Goal: Task Accomplishment & Management: Manage account settings

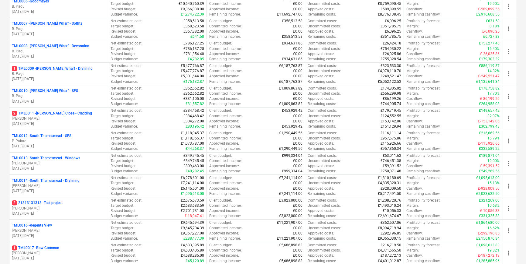
scroll to position [276, 0]
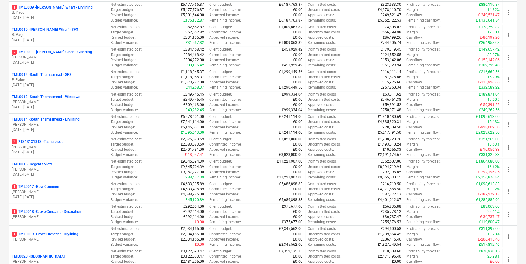
click at [59, 216] on p "[PERSON_NAME]" at bounding box center [59, 216] width 94 height 5
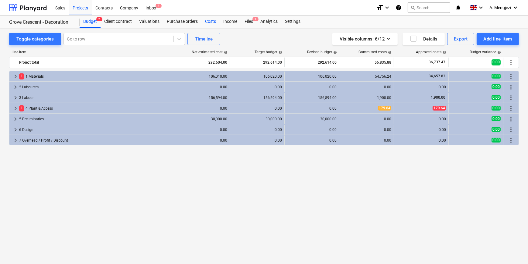
click at [208, 19] on div "Costs" at bounding box center [211, 22] width 18 height 12
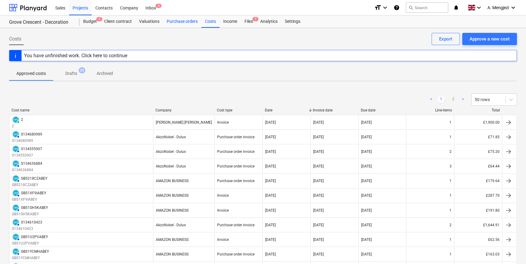
click at [177, 24] on div "Purchase orders" at bounding box center [182, 22] width 38 height 12
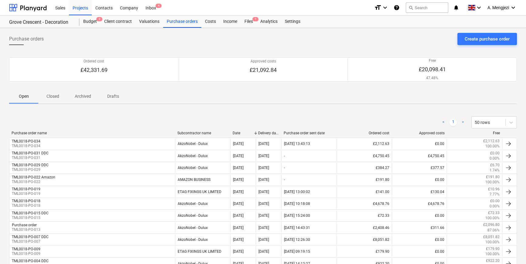
click at [54, 96] on p "Closed" at bounding box center [53, 96] width 15 height 6
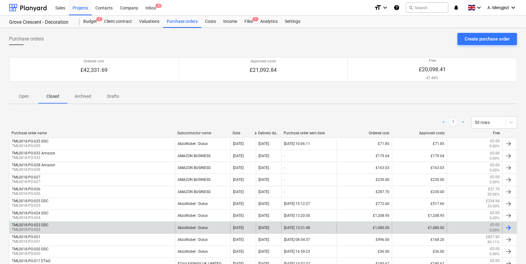
click at [67, 224] on div "TML0018-PO-023 DDC TML0018-PO-023" at bounding box center [92, 227] width 166 height 10
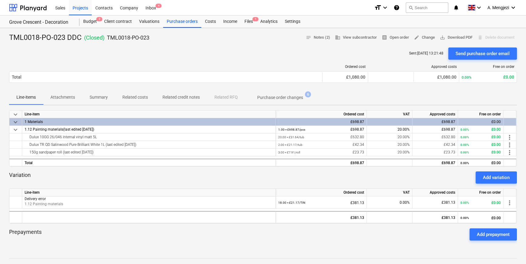
click at [66, 96] on p "Attachments" at bounding box center [62, 97] width 25 height 6
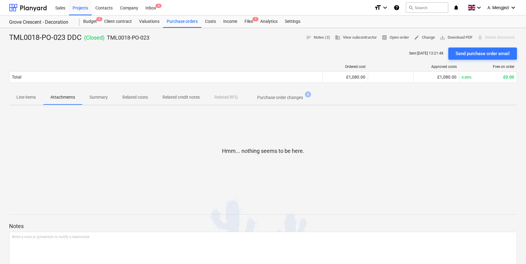
click at [141, 97] on p "Related costs" at bounding box center [135, 97] width 26 height 6
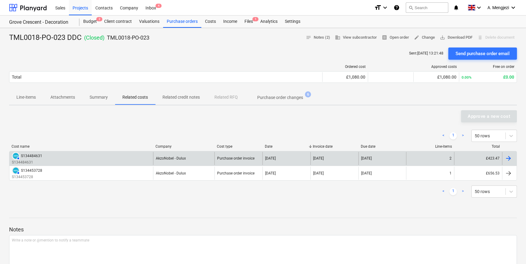
click at [34, 155] on div "S134484631" at bounding box center [31, 155] width 21 height 4
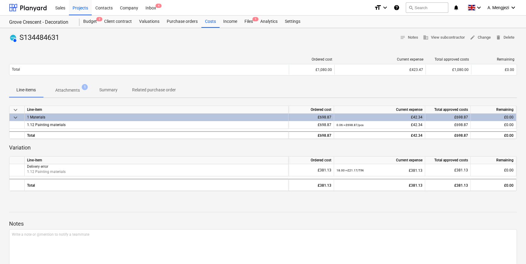
click at [74, 91] on p "Attachments" at bounding box center [67, 90] width 25 height 6
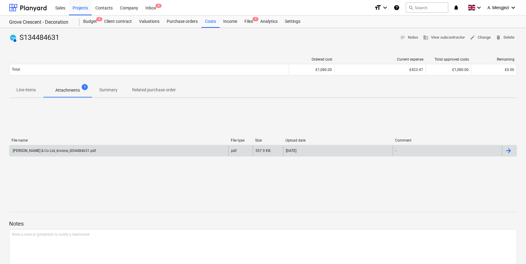
click at [73, 149] on div "[PERSON_NAME] & Co Ltd_Invoice_SI34484631.pdf" at bounding box center [54, 150] width 84 height 4
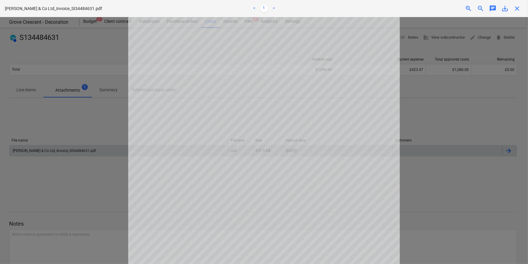
click at [505, 9] on span "save_alt" at bounding box center [505, 8] width 7 height 7
click at [517, 8] on span "close" at bounding box center [517, 8] width 7 height 7
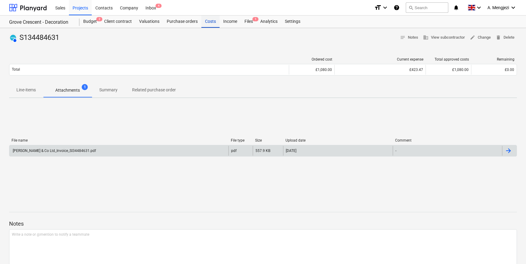
click at [210, 21] on div "Costs" at bounding box center [211, 22] width 18 height 12
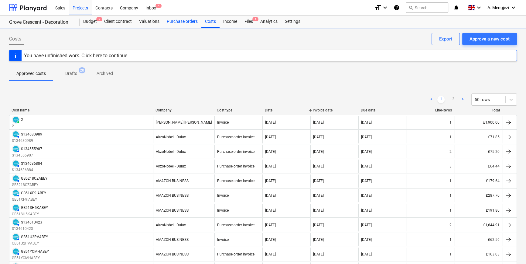
click at [185, 20] on div "Purchase orders" at bounding box center [182, 22] width 38 height 12
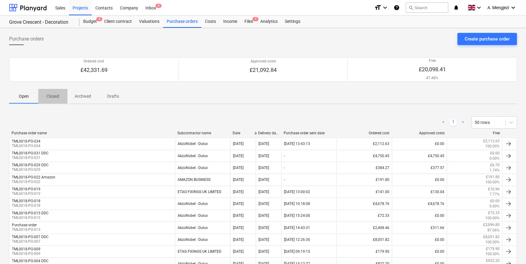
click at [52, 96] on p "Closed" at bounding box center [53, 96] width 15 height 6
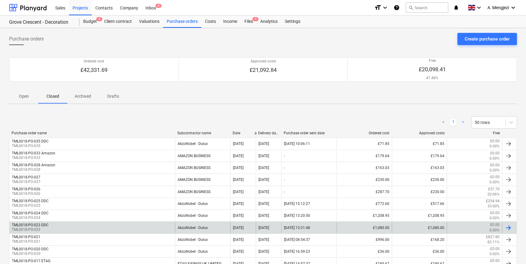
click at [64, 222] on div "TML0018-PO-023 DDC TML0018-PO-023" at bounding box center [92, 227] width 166 height 10
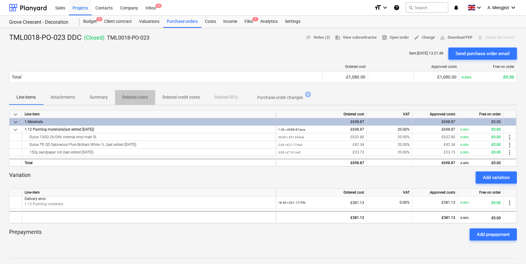
click at [136, 96] on p "Related costs" at bounding box center [135, 97] width 26 height 6
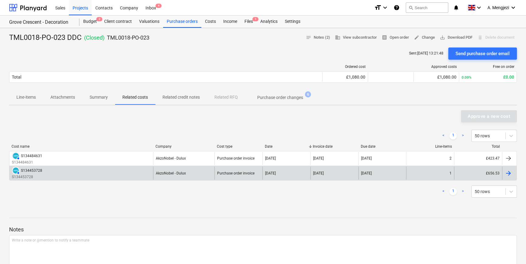
click at [100, 169] on div "AUTHORISED S134453728 S134453728" at bounding box center [81, 172] width 144 height 13
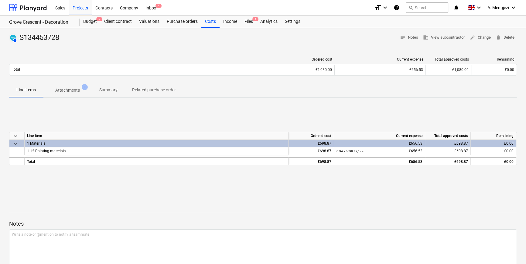
click at [59, 88] on p "Attachments" at bounding box center [67, 90] width 25 height 6
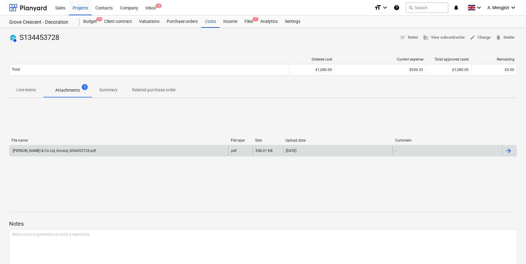
click at [89, 150] on div "[PERSON_NAME] & Co Ltd_Invoice_SI34453728.pdf" at bounding box center [54, 150] width 84 height 4
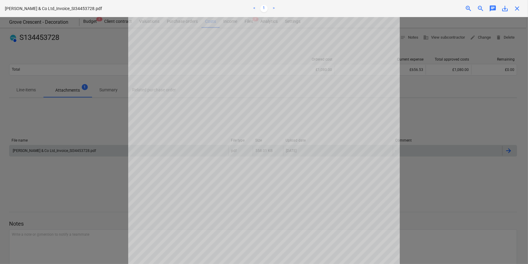
click at [505, 9] on span "save_alt" at bounding box center [505, 8] width 7 height 7
click at [518, 6] on span "close" at bounding box center [517, 8] width 7 height 7
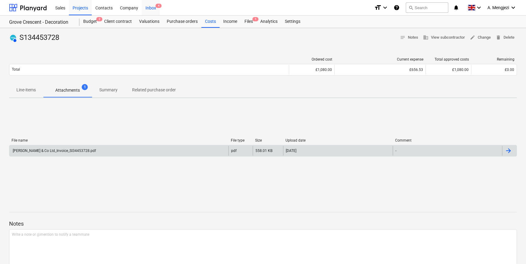
click at [150, 9] on div "Inbox 4" at bounding box center [151, 8] width 18 height 16
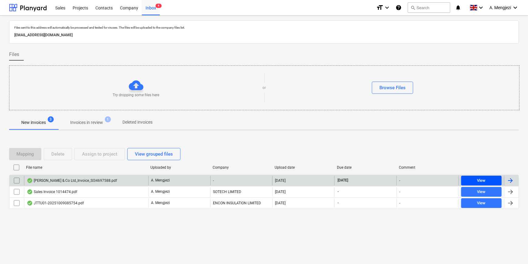
click at [484, 177] on div "View" at bounding box center [481, 180] width 9 height 7
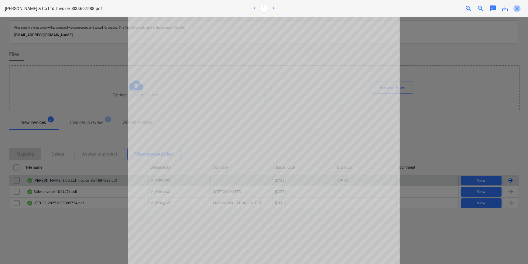
click at [516, 6] on span "close" at bounding box center [517, 8] width 7 height 7
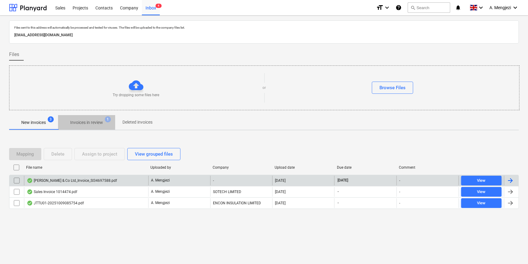
click at [91, 123] on p "Invoices in review" at bounding box center [86, 122] width 33 height 6
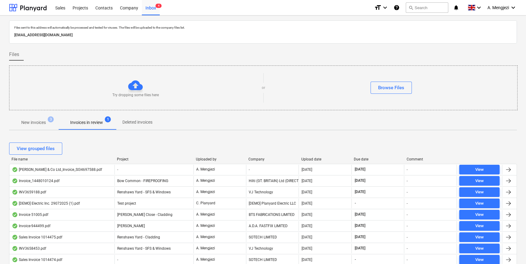
click at [260, 157] on div "Company" at bounding box center [273, 159] width 48 height 4
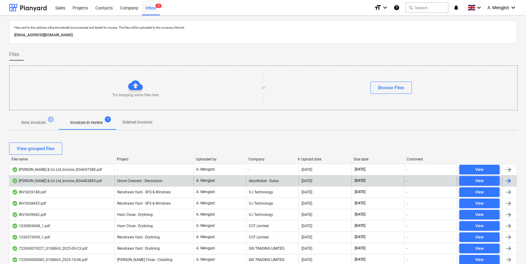
click at [507, 179] on div at bounding box center [508, 180] width 7 height 7
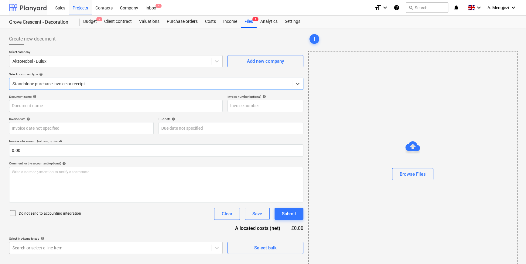
type input "S134483885"
type input "[DATE]"
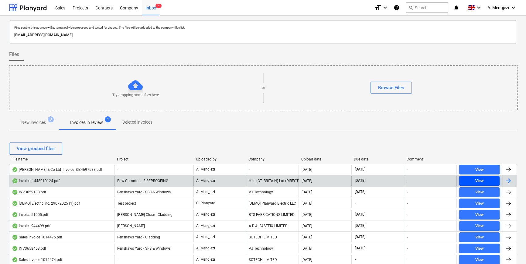
click at [489, 179] on span "View" at bounding box center [480, 180] width 36 height 7
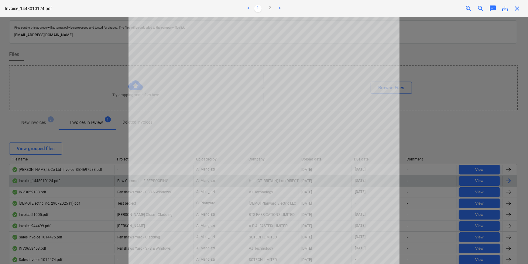
click at [517, 5] on span "close" at bounding box center [517, 8] width 7 height 7
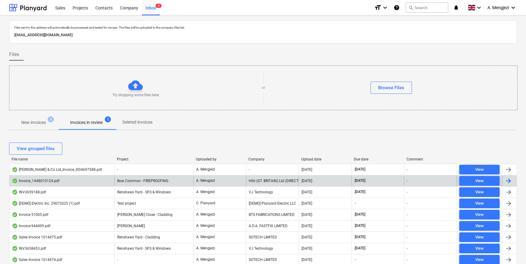
click at [258, 159] on div "Company" at bounding box center [273, 159] width 48 height 4
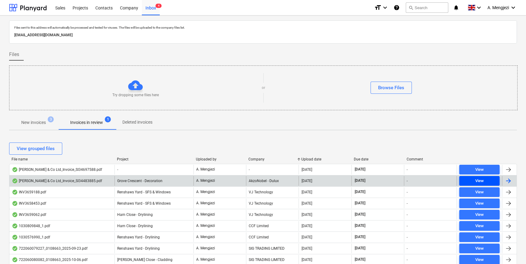
click at [469, 180] on span "View" at bounding box center [480, 180] width 36 height 7
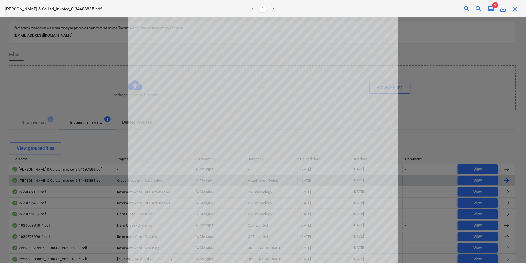
scroll to position [138, 0]
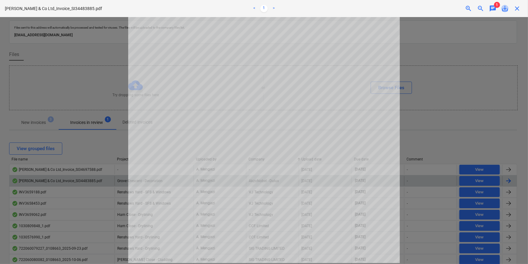
click at [508, 9] on span "save_alt" at bounding box center [505, 8] width 7 height 7
click at [520, 7] on span "close" at bounding box center [517, 8] width 7 height 7
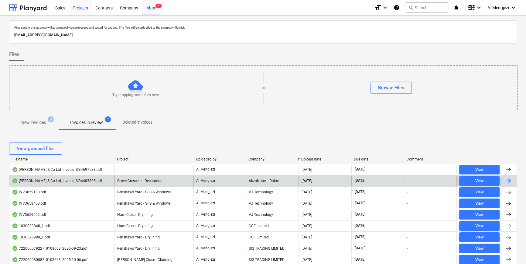
click at [79, 8] on div "Projects" at bounding box center [80, 8] width 23 height 16
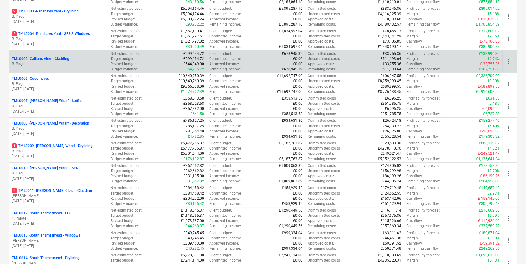
scroll to position [276, 0]
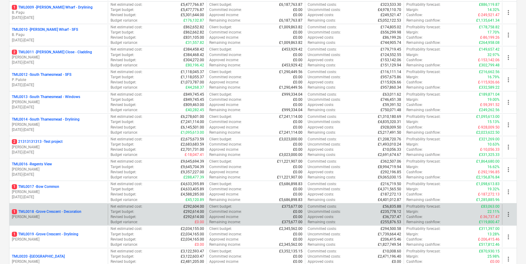
click at [63, 213] on p "1 TML0018 - Grove Crescent - Decoration" at bounding box center [47, 211] width 70 height 5
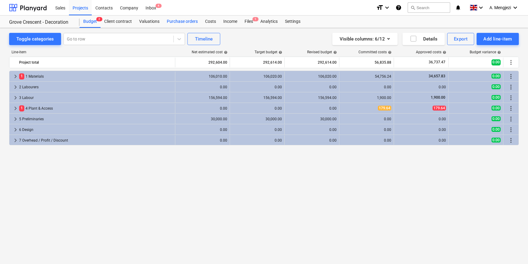
click at [191, 20] on div "Purchase orders" at bounding box center [182, 22] width 38 height 12
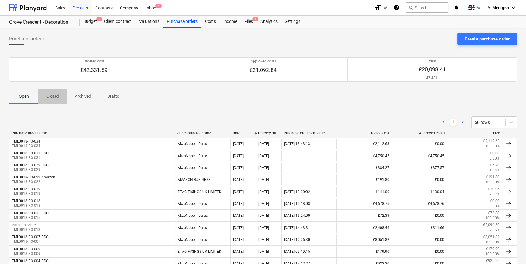
click at [51, 95] on p "Closed" at bounding box center [53, 96] width 15 height 6
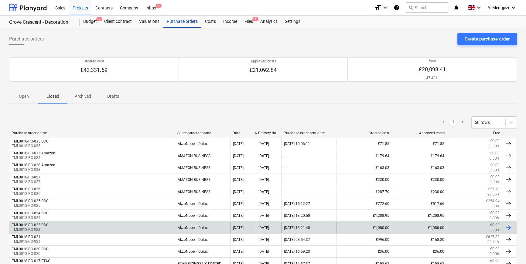
click at [60, 224] on div "TML0018-PO-023 DDC TML0018-PO-023" at bounding box center [92, 227] width 166 height 10
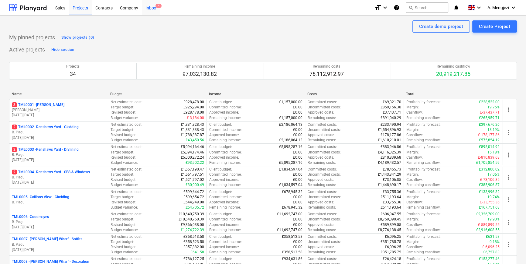
click at [153, 9] on div "Inbox 4" at bounding box center [151, 8] width 18 height 16
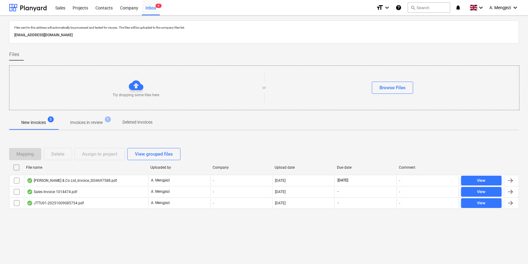
click at [91, 121] on p "Invoices in review" at bounding box center [86, 122] width 33 height 6
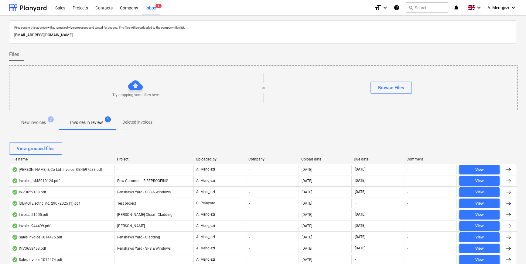
click at [243, 57] on div "Files" at bounding box center [263, 54] width 508 height 12
